Goal: Task Accomplishment & Management: Complete application form

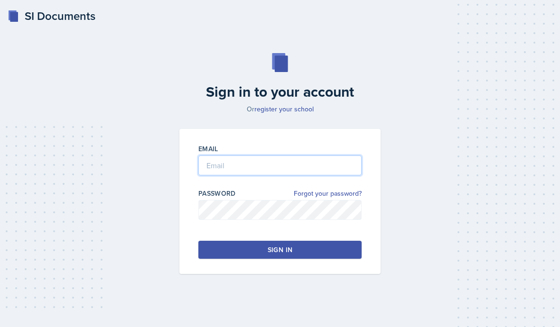
drag, startPoint x: 281, startPoint y: 185, endPoint x: 281, endPoint y: 293, distance: 107.7
click at [281, 185] on div "Email Password Forgot your password? Sign in" at bounding box center [279, 201] width 201 height 145
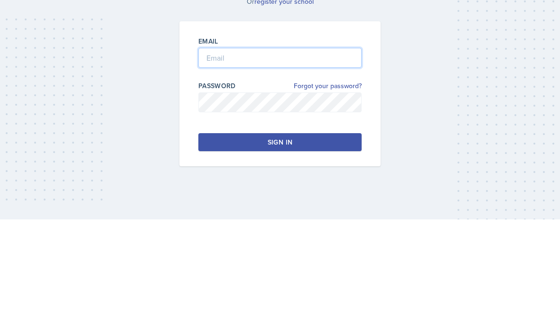
type input "[EMAIL_ADDRESS][DOMAIN_NAME]"
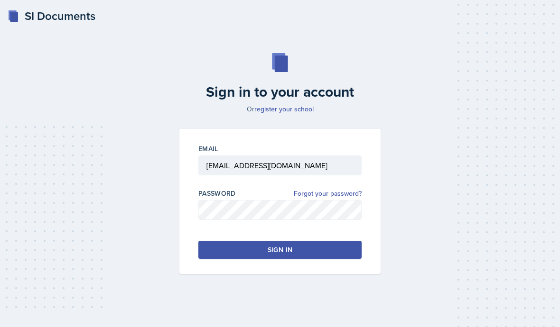
click at [274, 245] on div "Sign in" at bounding box center [279, 249] width 25 height 9
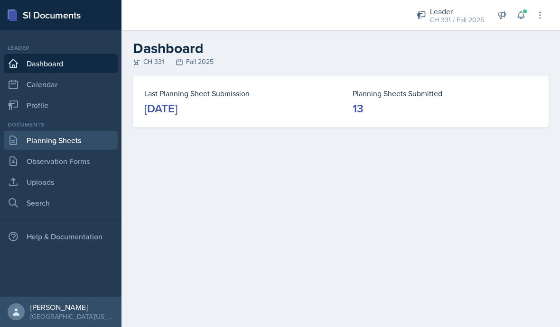
click at [77, 139] on link "Planning Sheets" at bounding box center [61, 140] width 114 height 19
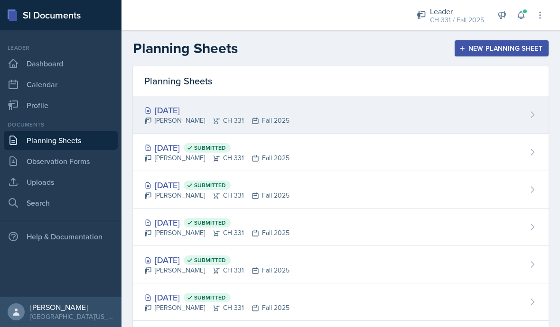
click at [200, 109] on div "[DATE]" at bounding box center [216, 110] width 145 height 13
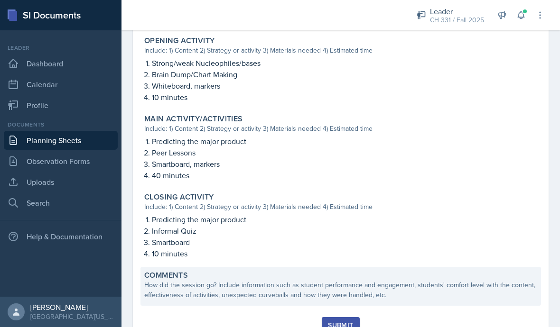
scroll to position [318, 0]
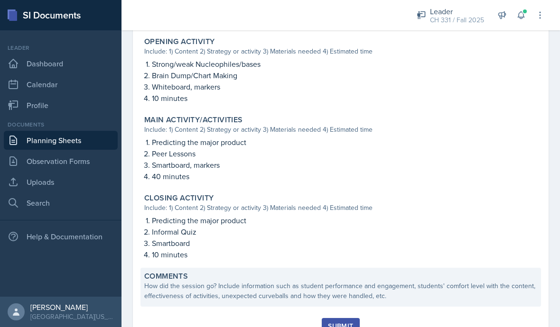
click at [239, 302] on div "Comments How did the session go? Include information such as student performanc…" at bounding box center [340, 287] width 400 height 39
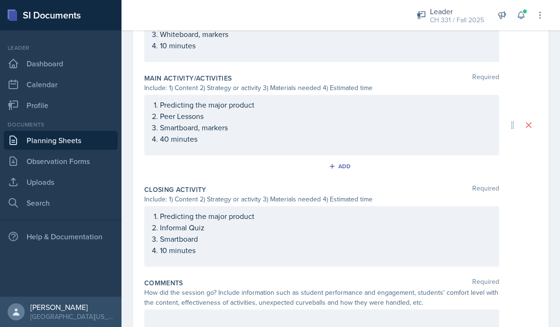
scroll to position [397, 0]
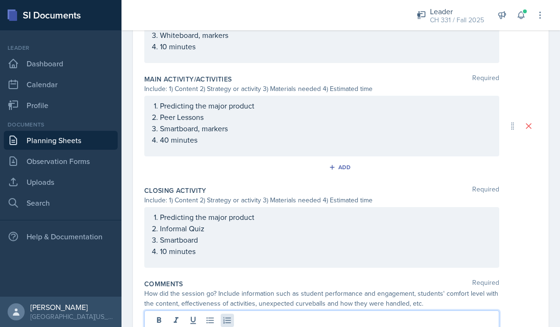
click at [226, 325] on div at bounding box center [321, 329] width 355 height 37
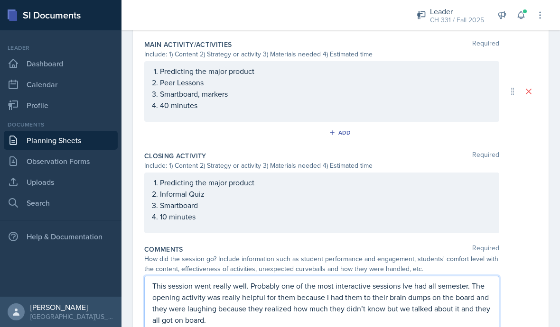
scroll to position [432, 0]
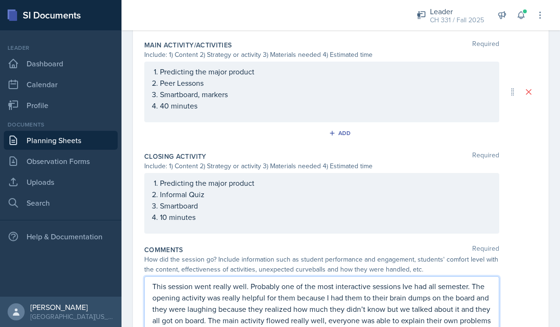
click at [289, 291] on p "This session went really well. Probably one of the most interactive sessions Iv…" at bounding box center [321, 309] width 339 height 57
click at [269, 295] on p "This session went really well. Probably one of the most interactive sessions Iv…" at bounding box center [321, 309] width 339 height 57
click at [332, 290] on p "This session went really well. Probably one of the most interactive sessions Iv…" at bounding box center [321, 309] width 339 height 57
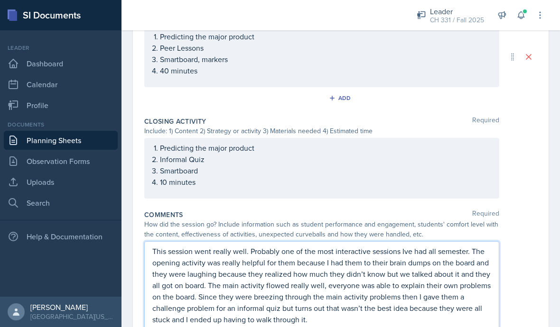
scroll to position [466, 0]
click at [423, 164] on div "Closing Activity Required Include: 1) Content 2) Strategy or activity 3) Materi…" at bounding box center [340, 160] width 393 height 93
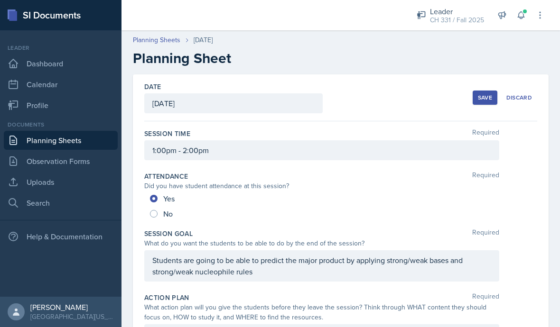
scroll to position [0, 0]
click at [482, 94] on div "Save" at bounding box center [485, 98] width 14 height 8
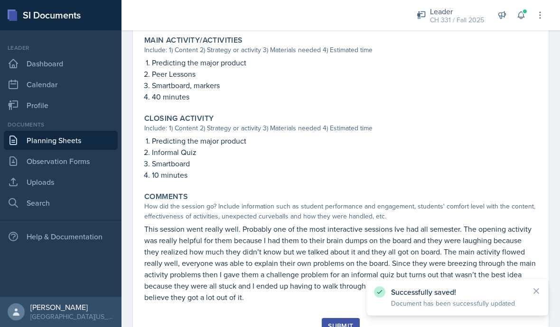
scroll to position [398, 0]
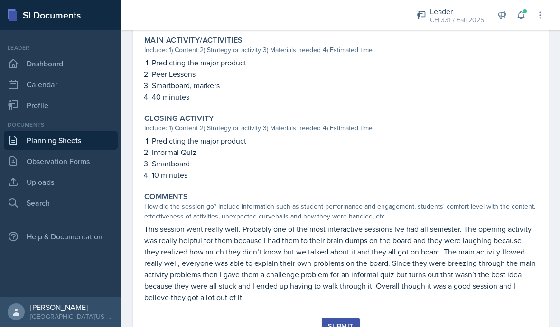
click at [535, 318] on div "Submit" at bounding box center [340, 332] width 393 height 28
click at [341, 323] on div "Submit" at bounding box center [340, 327] width 25 height 8
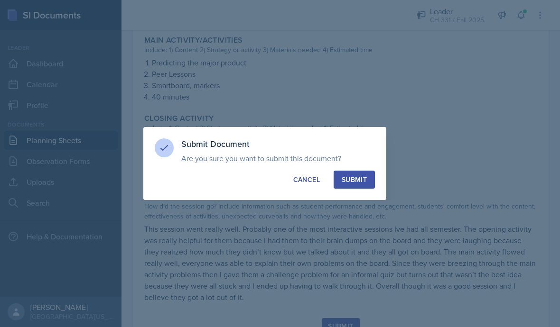
click at [364, 182] on div "Submit" at bounding box center [353, 179] width 25 height 9
radio input "true"
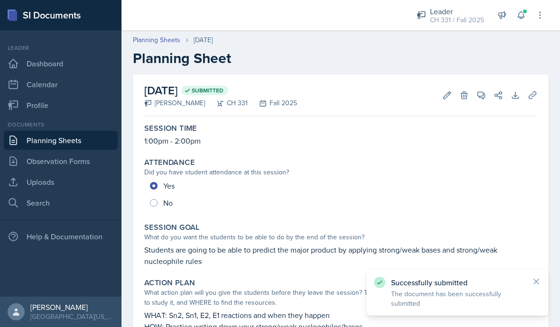
scroll to position [0, 0]
click at [68, 131] on link "Planning Sheets" at bounding box center [61, 140] width 114 height 19
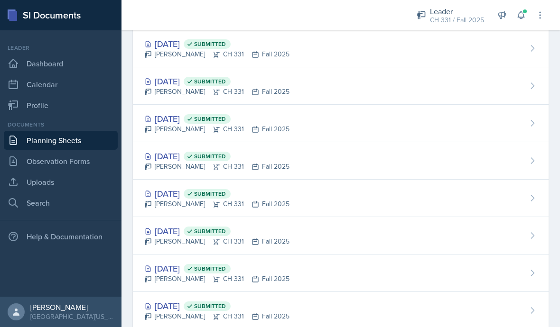
scroll to position [97, 0]
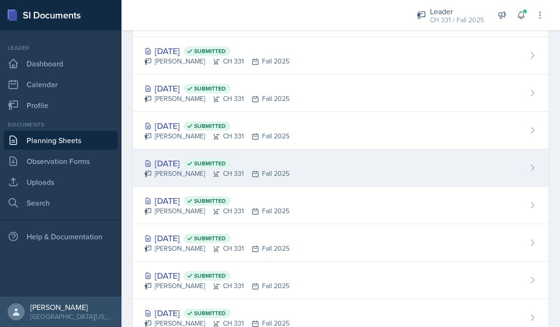
click at [202, 157] on div "[DATE] Submitted" at bounding box center [216, 163] width 145 height 13
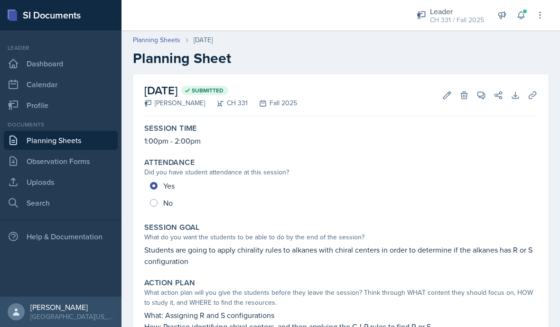
click at [82, 136] on link "Planning Sheets" at bounding box center [61, 140] width 114 height 19
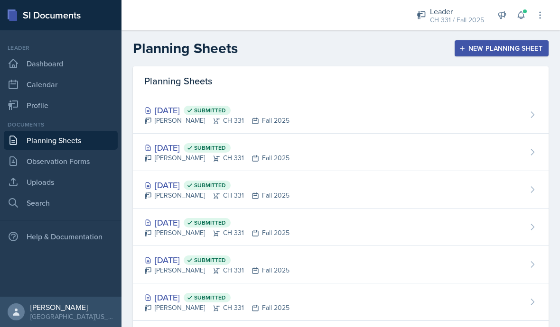
click at [482, 52] on div "New Planning Sheet" at bounding box center [502, 49] width 82 height 8
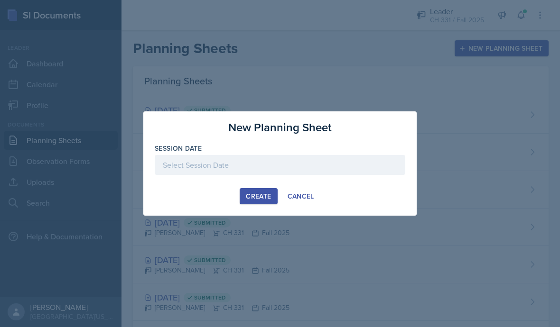
click at [280, 200] on div "Create Cancel" at bounding box center [280, 196] width 250 height 16
click at [237, 161] on div at bounding box center [280, 165] width 250 height 20
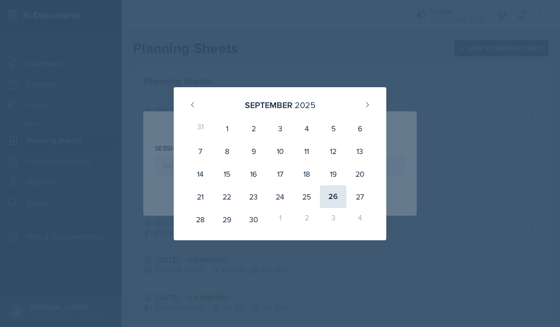
click at [332, 200] on div "26" at bounding box center [333, 196] width 27 height 23
type input "[DATE]"
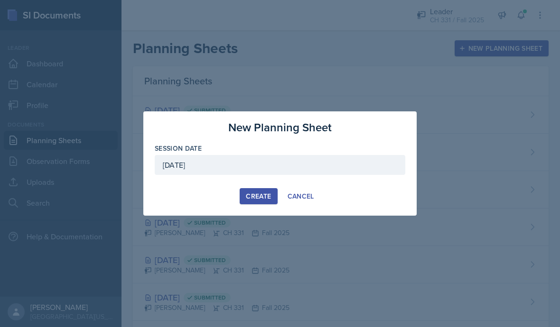
click at [249, 193] on div "Create" at bounding box center [258, 197] width 25 height 8
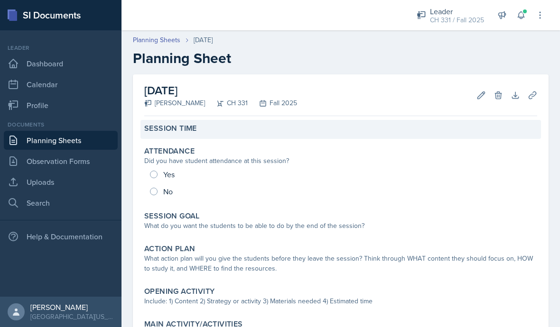
click at [194, 138] on div "Session Time" at bounding box center [340, 129] width 400 height 19
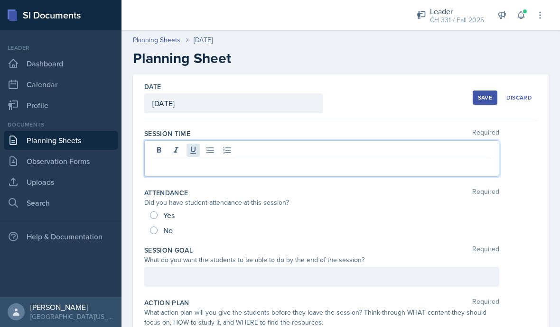
click at [196, 151] on div at bounding box center [321, 158] width 355 height 37
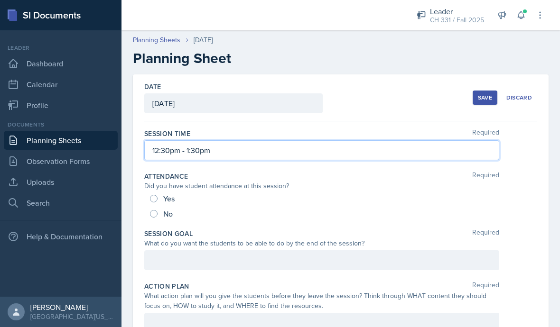
click at [406, 127] on div "Session Time Required 12:30pm - 1:30pm" at bounding box center [340, 146] width 393 height 43
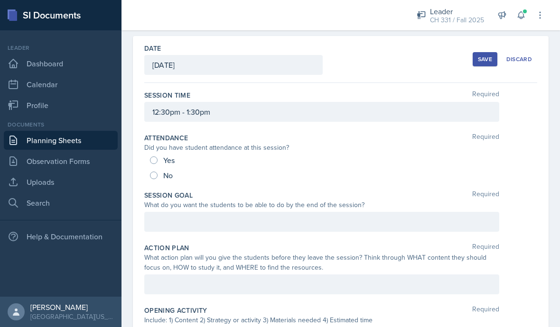
scroll to position [41, 0]
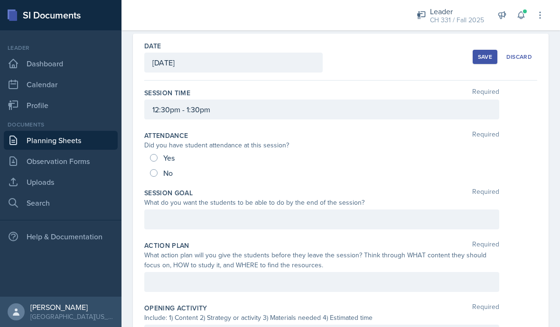
click at [240, 224] on div at bounding box center [321, 220] width 355 height 20
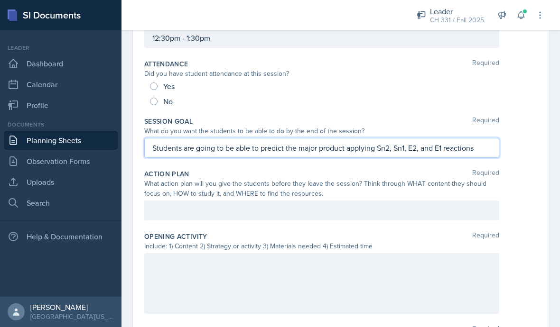
scroll to position [134, 0]
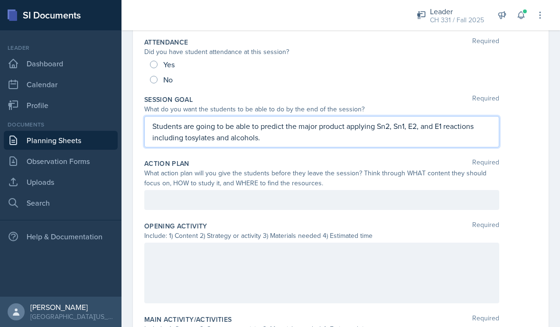
click at [336, 197] on div at bounding box center [321, 200] width 355 height 20
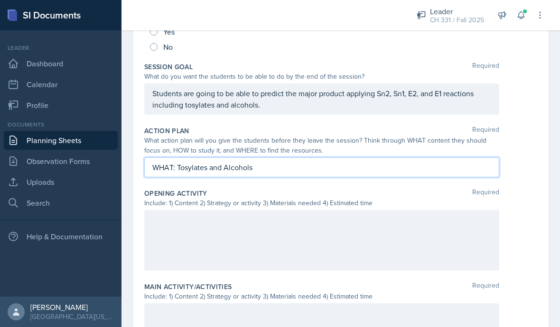
scroll to position [166, 0]
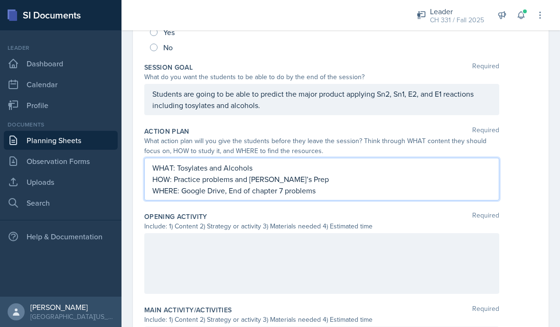
click at [396, 272] on div at bounding box center [321, 263] width 355 height 61
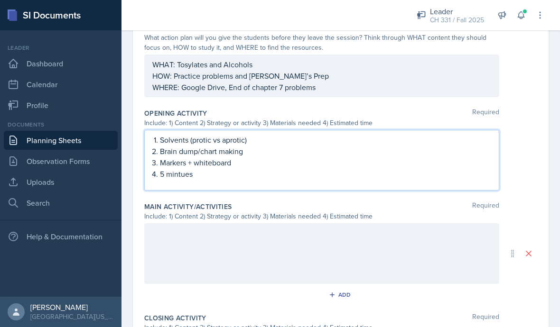
scroll to position [271, 0]
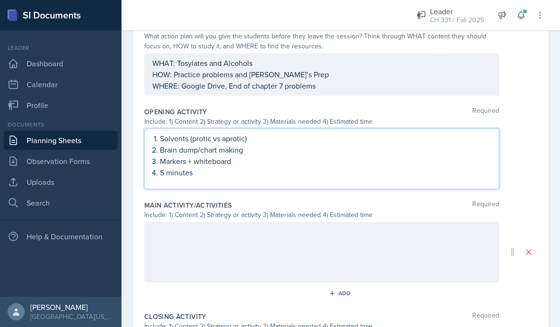
click at [399, 254] on div at bounding box center [321, 252] width 355 height 61
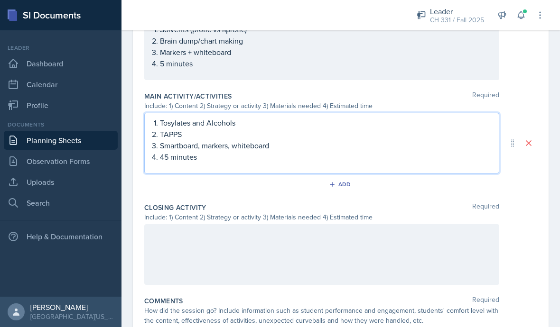
scroll to position [387, 0]
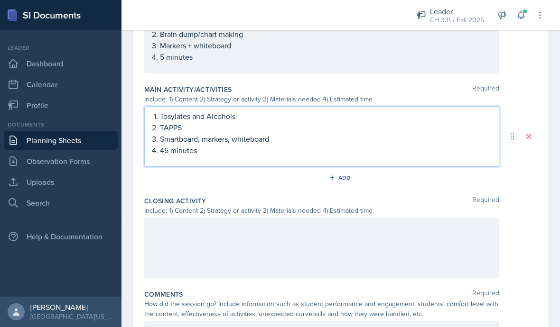
click at [432, 253] on div at bounding box center [321, 248] width 355 height 61
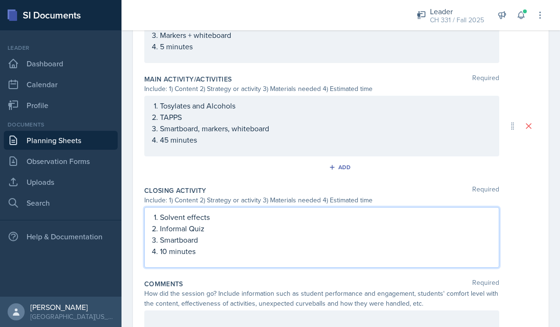
scroll to position [41, 0]
click at [509, 289] on div "How did the session go? Include information such as student performance and eng…" at bounding box center [340, 299] width 393 height 20
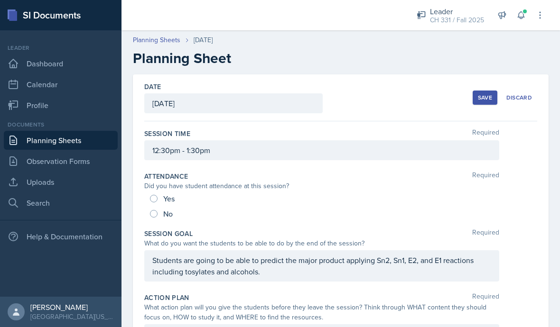
scroll to position [0, 0]
click at [487, 94] on div "Save" at bounding box center [485, 98] width 14 height 8
